Goal: Task Accomplishment & Management: Use online tool/utility

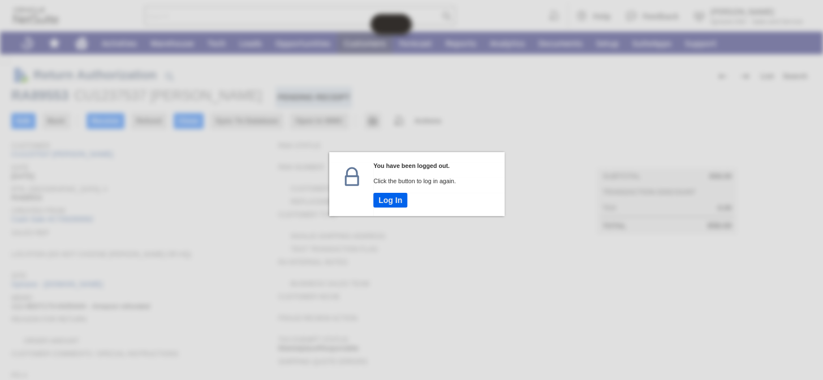
click at [393, 201] on button "Log In" at bounding box center [390, 200] width 34 height 15
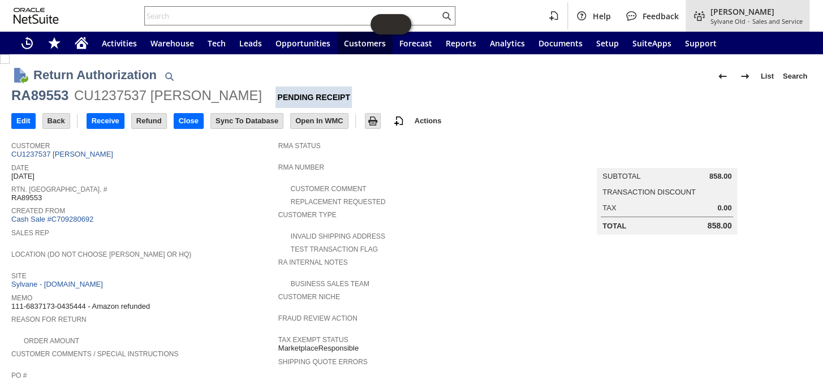
click at [730, 12] on span "[PERSON_NAME]" at bounding box center [757, 11] width 92 height 11
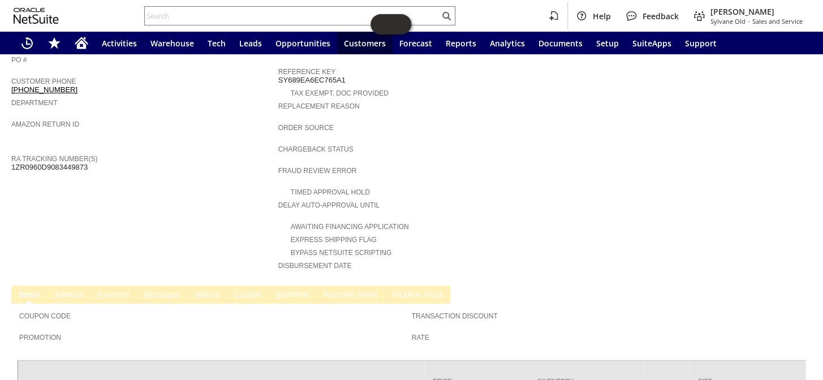
scroll to position [257, 0]
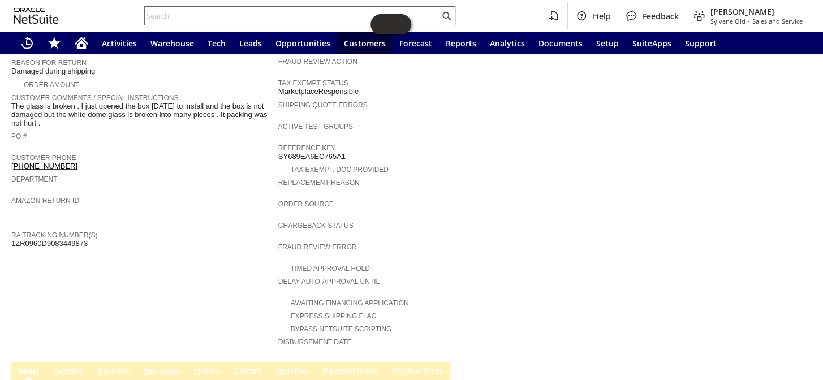
click at [199, 15] on input "text" at bounding box center [292, 16] width 295 height 14
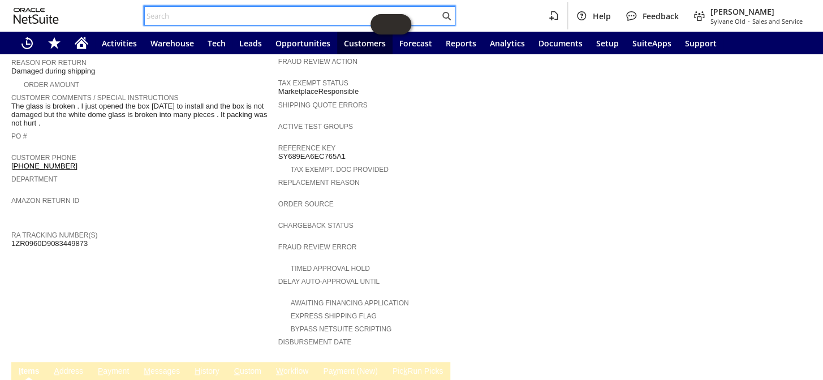
paste input "114-5273111-0686632"
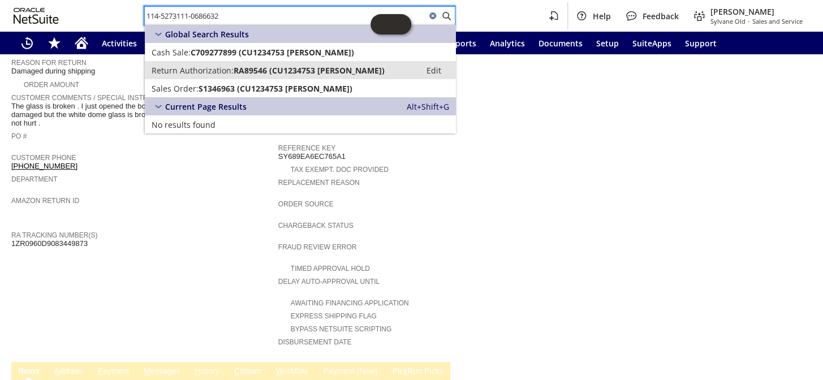
type input "114-5273111-0686632"
click at [234, 71] on span "RA89546 (CU1234753 Timothy Williams)" at bounding box center [309, 70] width 151 height 11
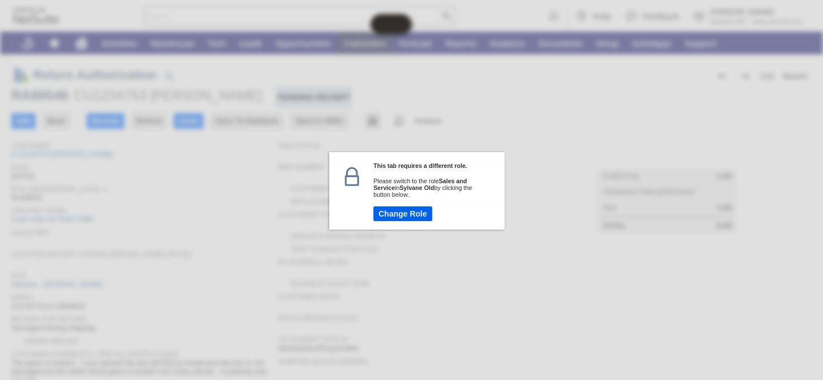
click at [402, 213] on button "Change Role" at bounding box center [402, 214] width 59 height 15
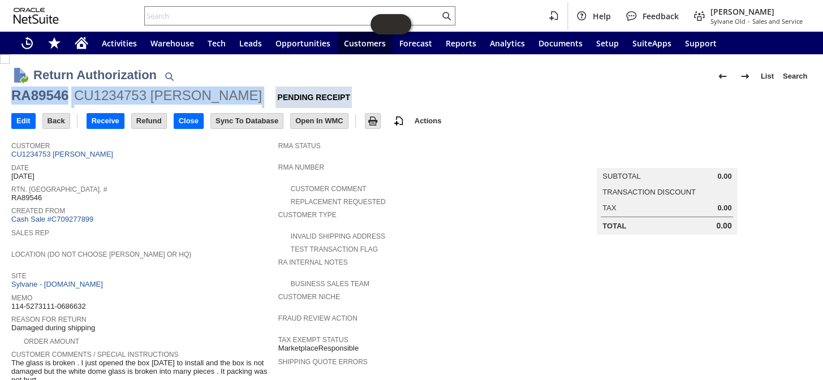
drag, startPoint x: 254, startPoint y: 95, endPoint x: 1, endPoint y: 96, distance: 252.4
copy div "RA89546 CU1234753 Timothy Williams"
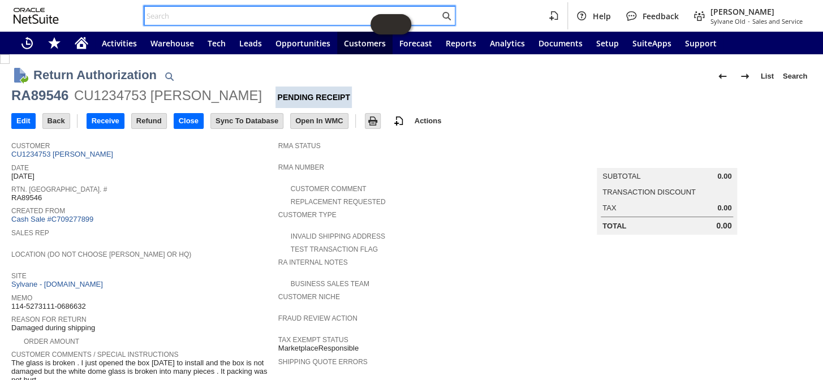
click at [200, 13] on input "text" at bounding box center [292, 16] width 295 height 14
paste input "S1351490"
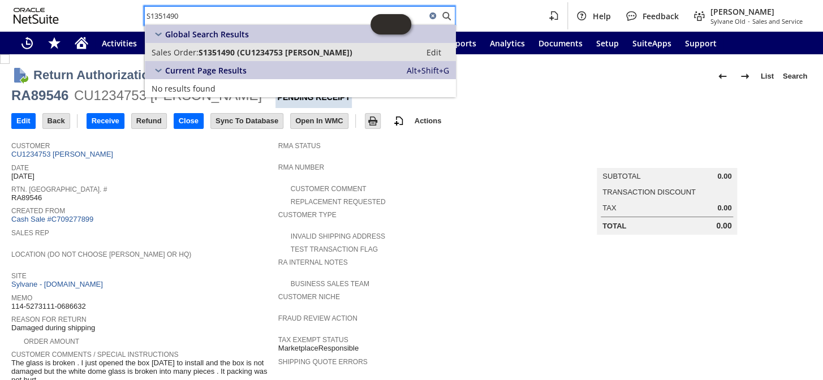
type input "S1351490"
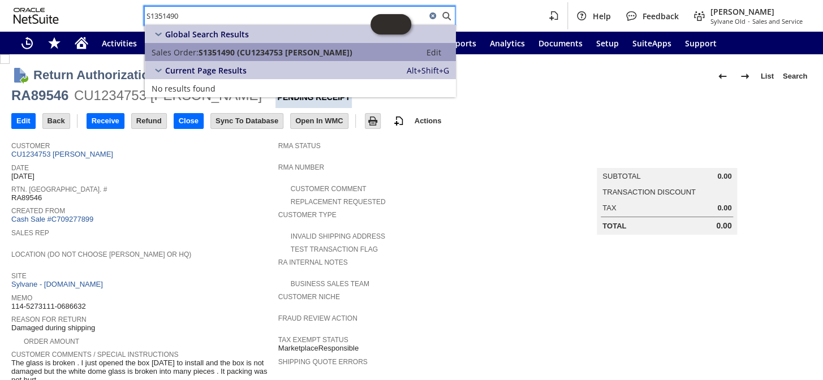
click at [214, 53] on span "S1351490 (CU1234753 Timothy Williams)" at bounding box center [276, 52] width 154 height 11
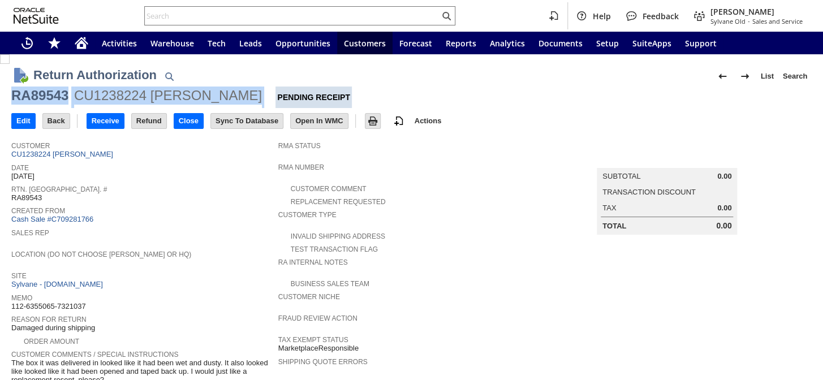
click at [62, 156] on link "CU1238224 Wendy Thomas" at bounding box center [63, 154] width 105 height 8
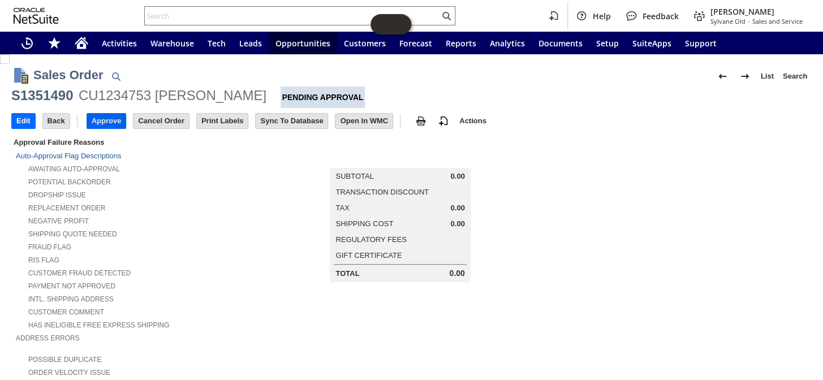
click at [106, 121] on input "Approve" at bounding box center [106, 121] width 39 height 15
click at [104, 121] on input "Approve" at bounding box center [106, 121] width 39 height 15
